Goal: Task Accomplishment & Management: Manage account settings

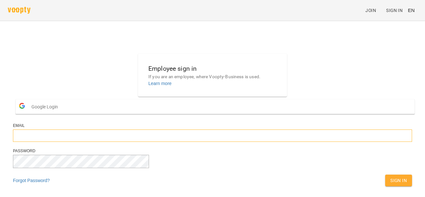
click at [185, 142] on input "email" at bounding box center [212, 135] width 399 height 12
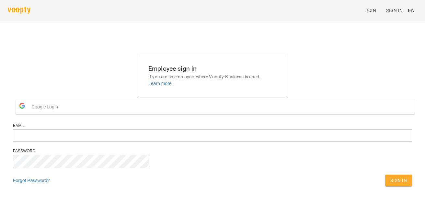
click at [195, 114] on button "Google Login" at bounding box center [215, 106] width 399 height 15
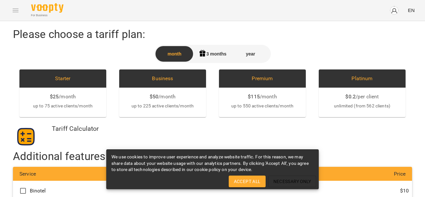
click at [245, 184] on span "Accept All" at bounding box center [247, 181] width 27 height 8
